Goal: Communication & Community: Answer question/provide support

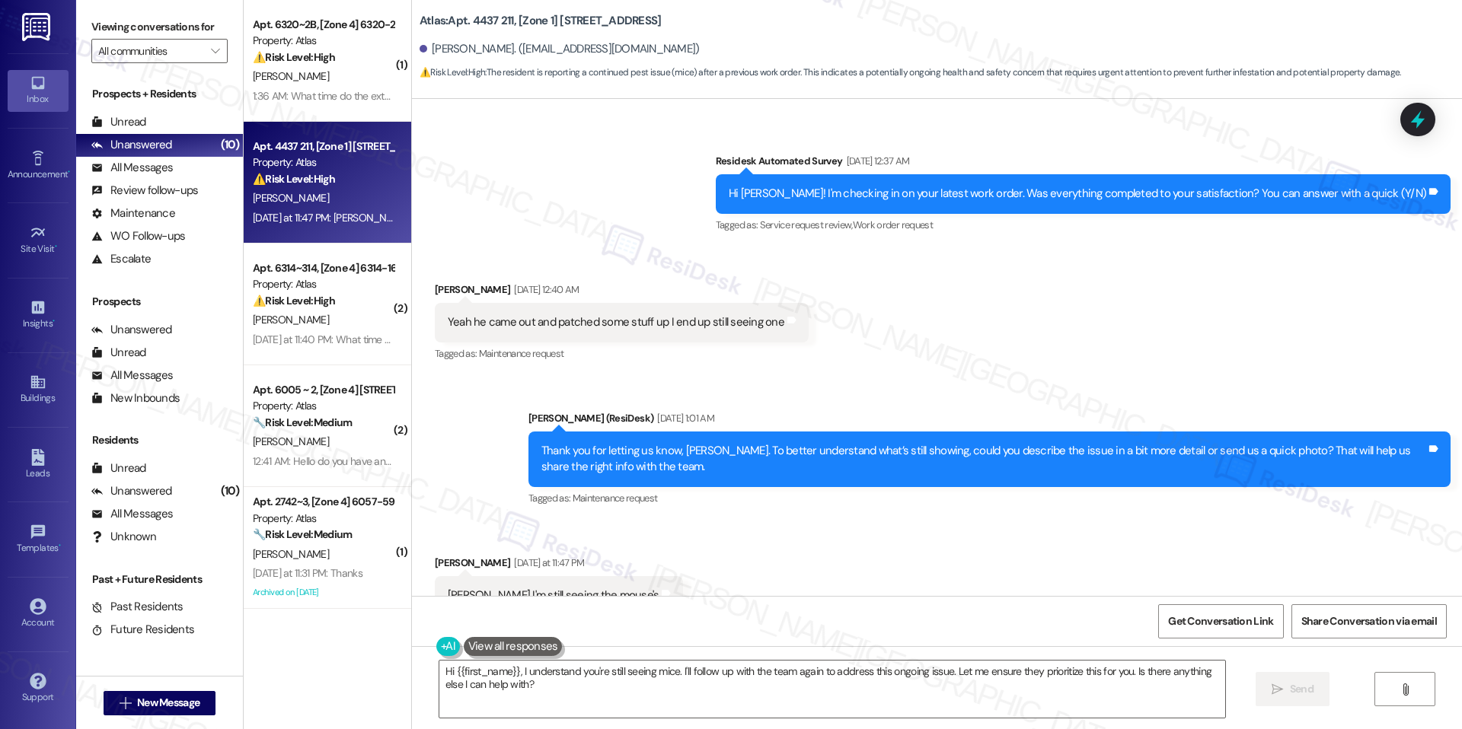
scroll to position [7965, 0]
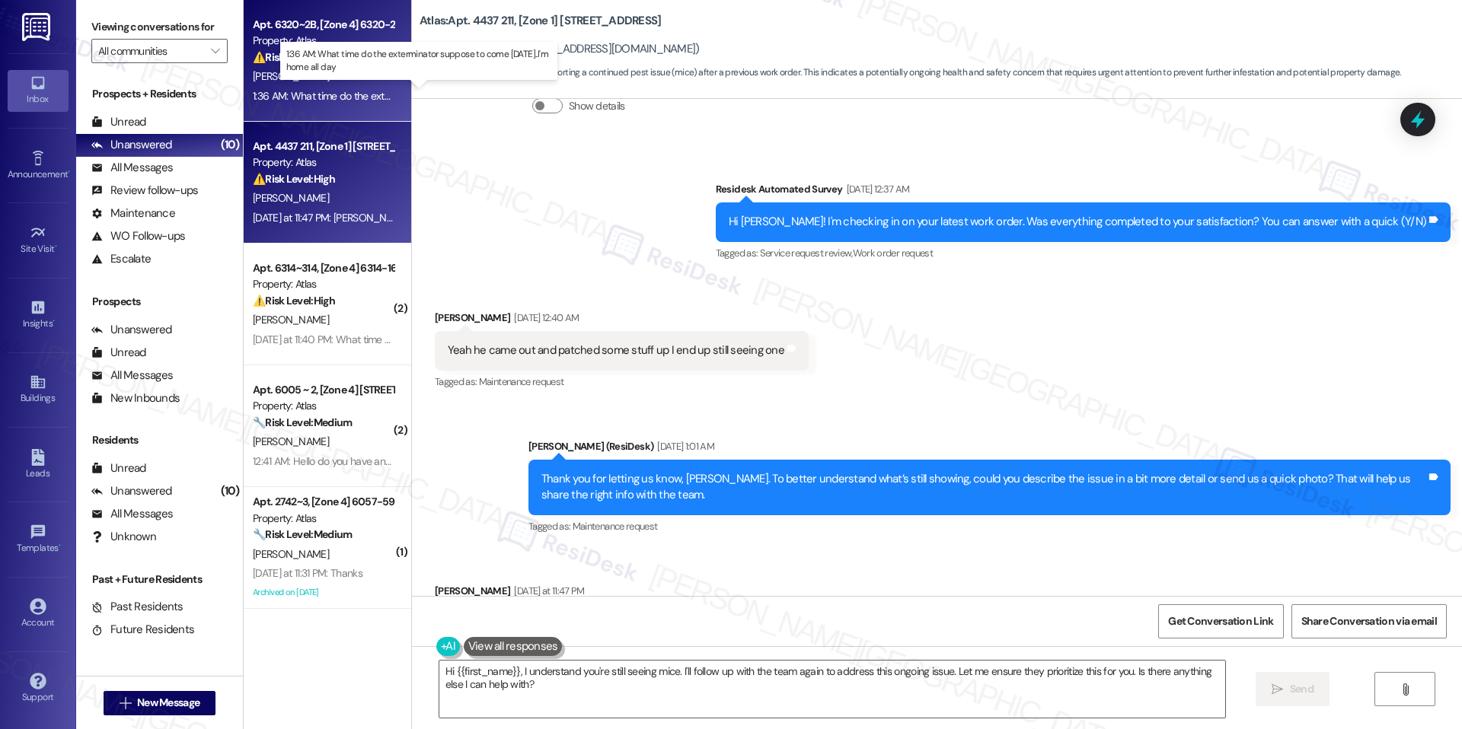
click at [288, 101] on div "1:36 AM: What time do the exterminator suppose to come [DATE]..I'm home all day…" at bounding box center [432, 96] width 359 height 14
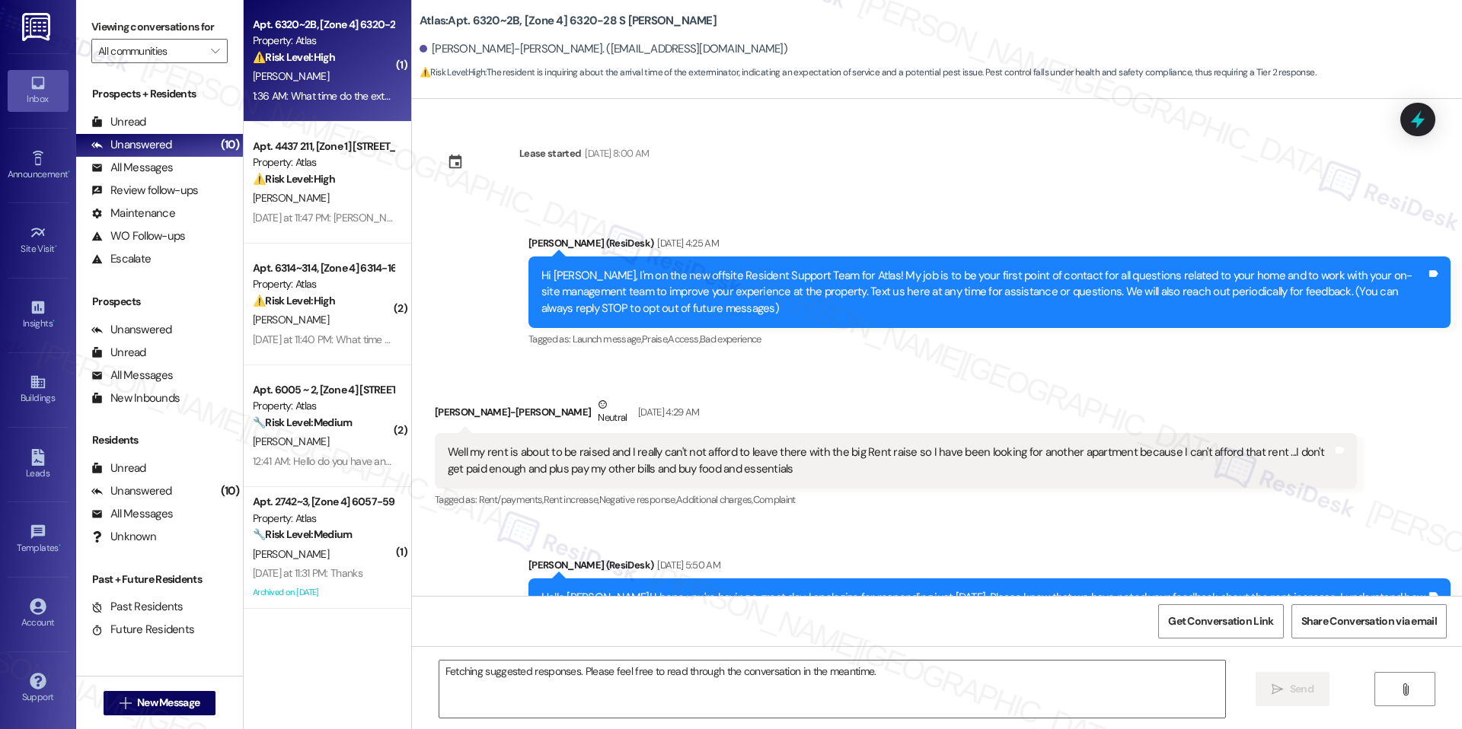
scroll to position [46456, 0]
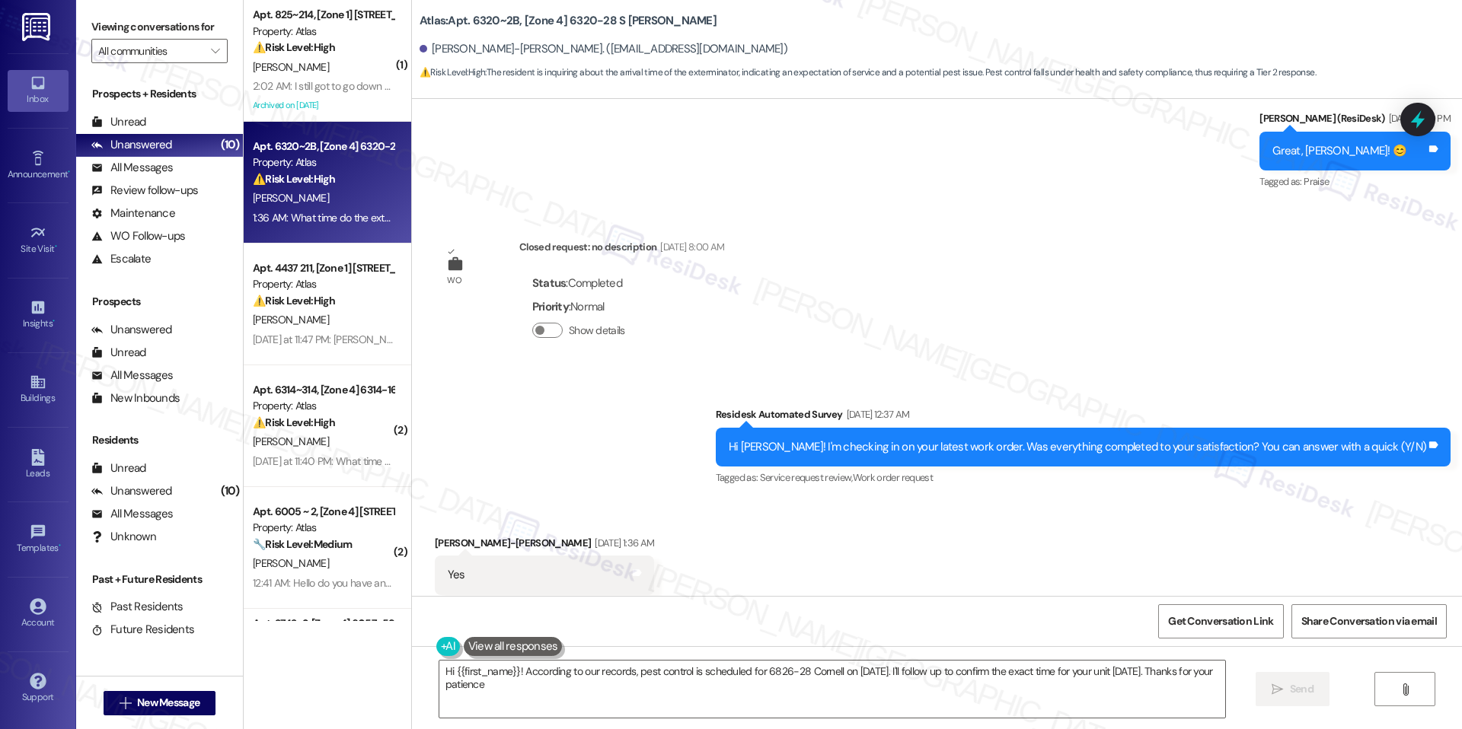
type textarea "Hi {{first_name}}! According to our records, pest control is scheduled for 6826…"
click at [566, 24] on b "Atlas: Apt. 6320~2B, [Zone 4] 6320-28 S [PERSON_NAME]" at bounding box center [568, 21] width 297 height 16
drag, startPoint x: 554, startPoint y: 20, endPoint x: 598, endPoint y: 18, distance: 44.9
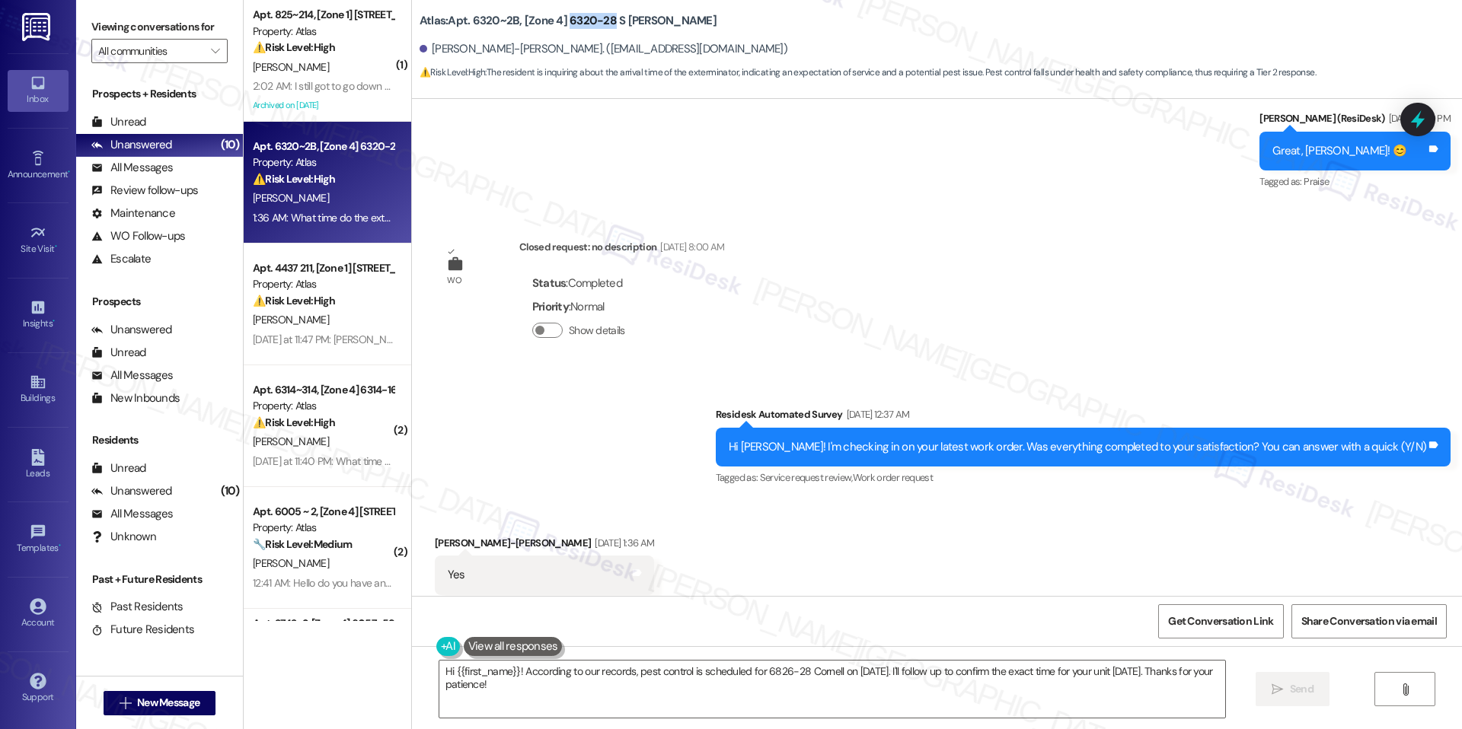
click at [598, 18] on b "Atlas: Apt. 6320~2B, [Zone 4] 6320-28 S [PERSON_NAME]" at bounding box center [568, 21] width 297 height 16
copy b "6320-28"
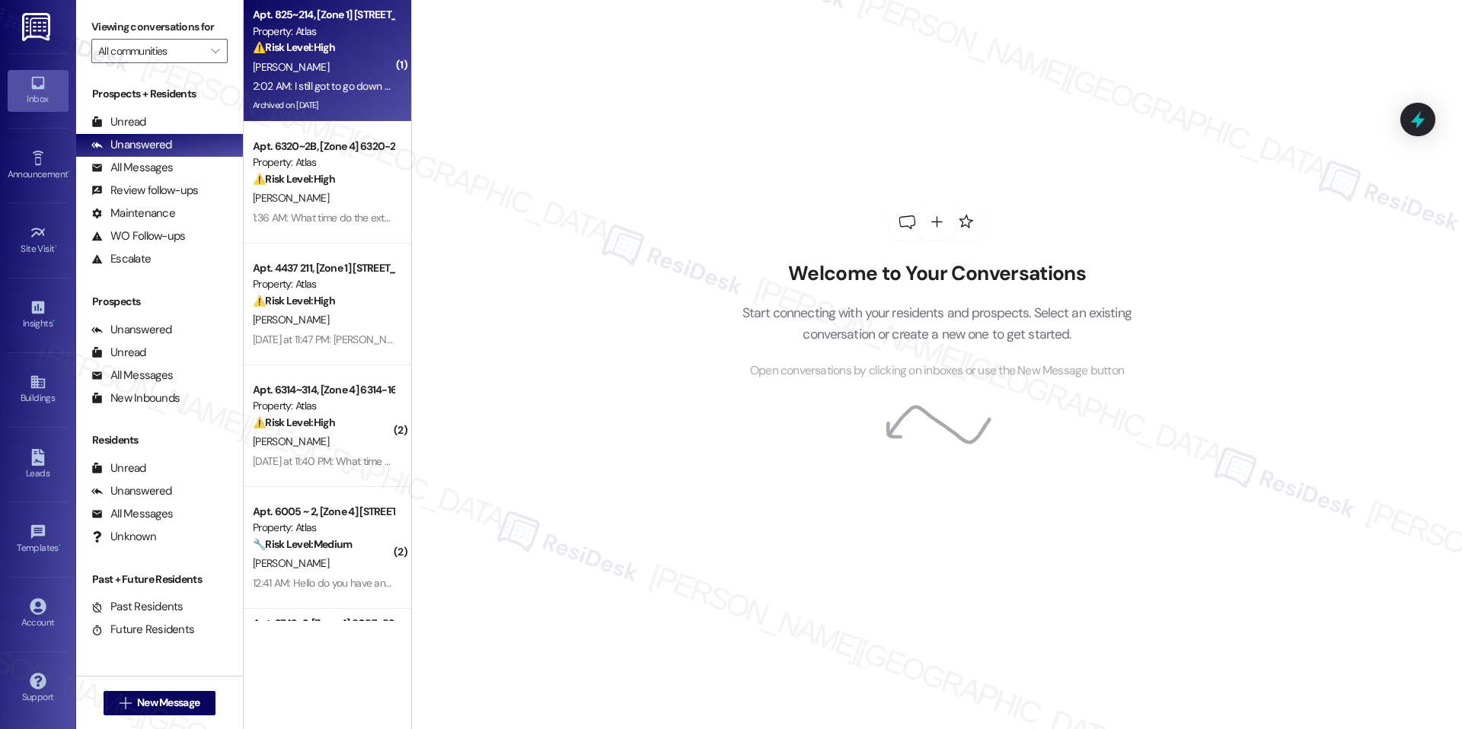
click at [347, 88] on div "2:02 AM: I still got to go down stairs in open the door when that ring my bell …" at bounding box center [418, 86] width 330 height 14
click at [304, 4] on div "Apt. 825~214, [Zone 1] 811-833 E 46th Street Property: Atlas ⚠️ Risk Level: Hig…" at bounding box center [328, 61] width 168 height 122
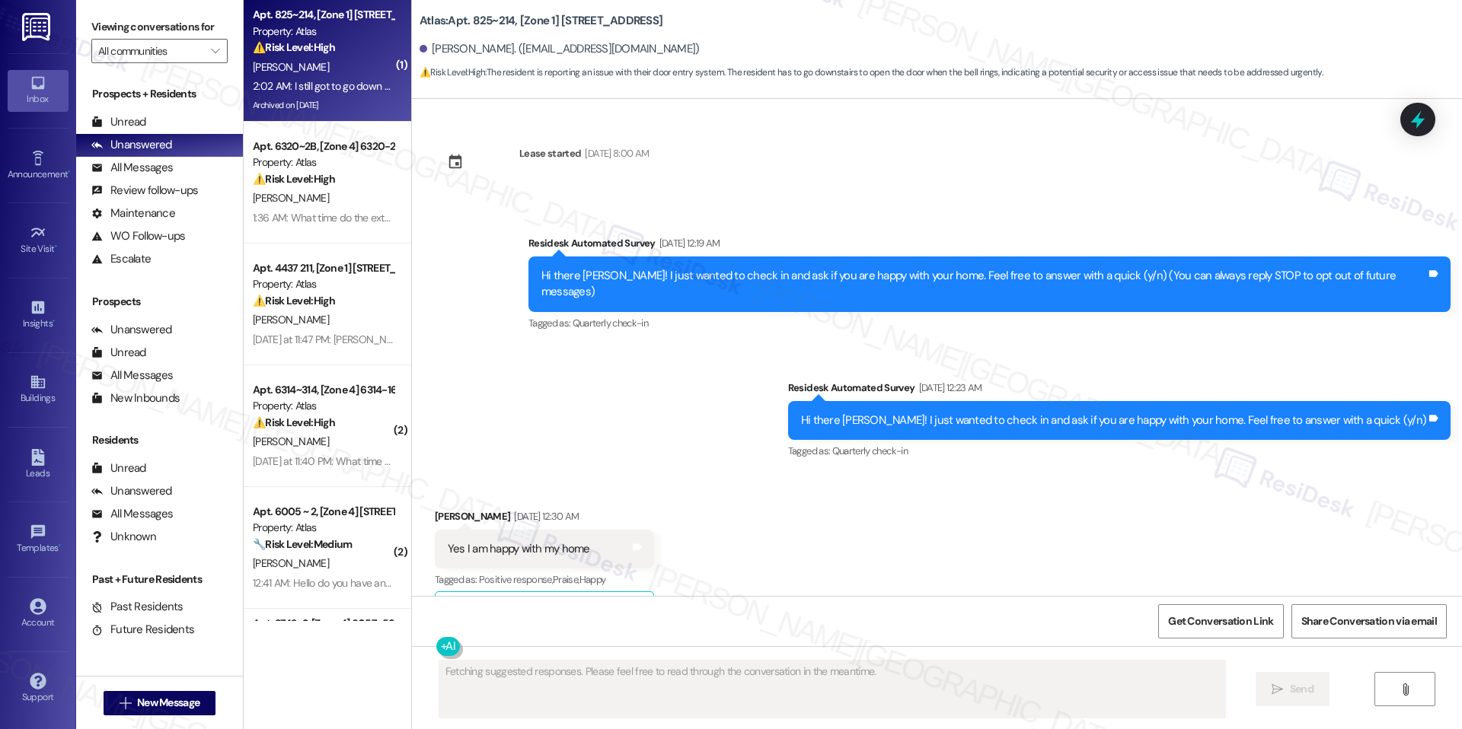
scroll to position [22326, 0]
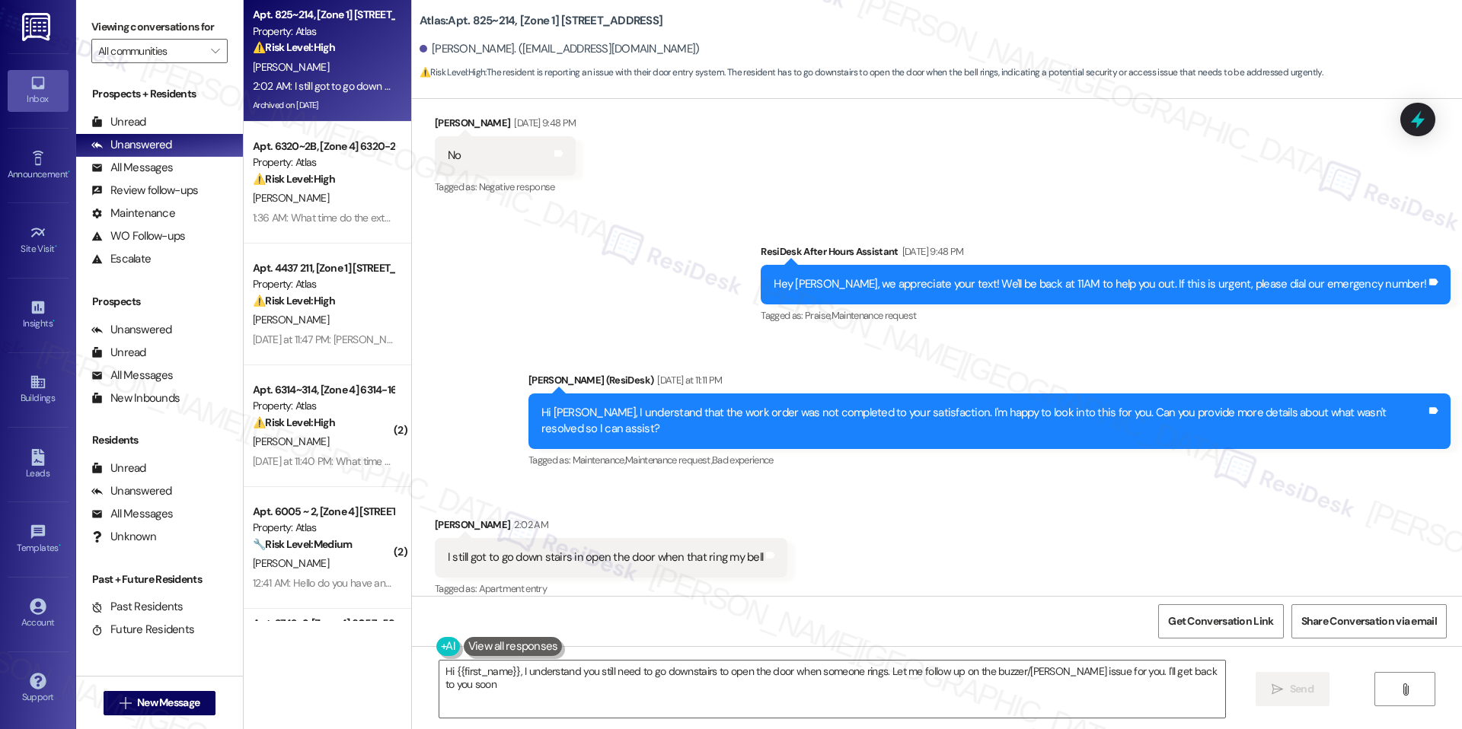
type textarea "Hi {{first_name}}, I understand you still need to go downstairs to open the doo…"
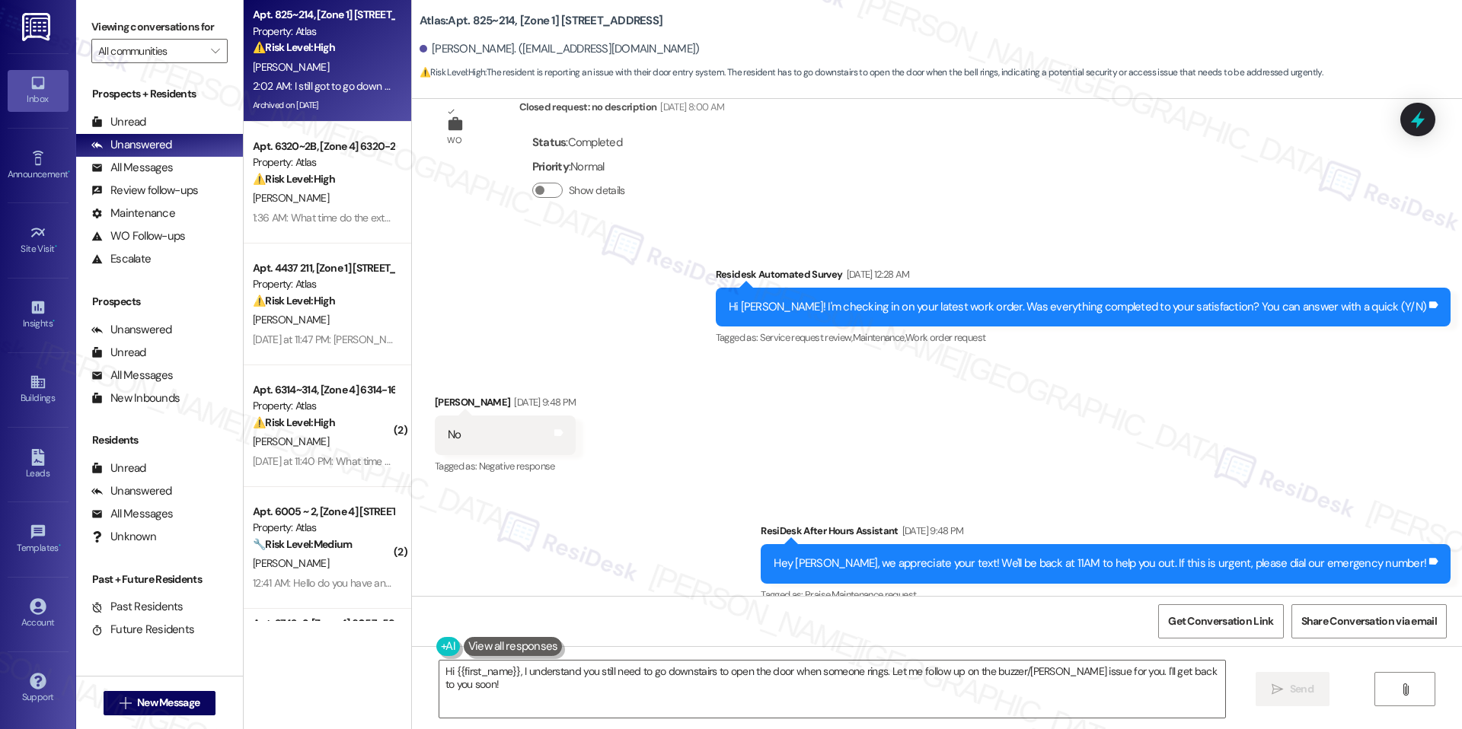
scroll to position [21986, 0]
